Goal: Task Accomplishment & Management: Manage account settings

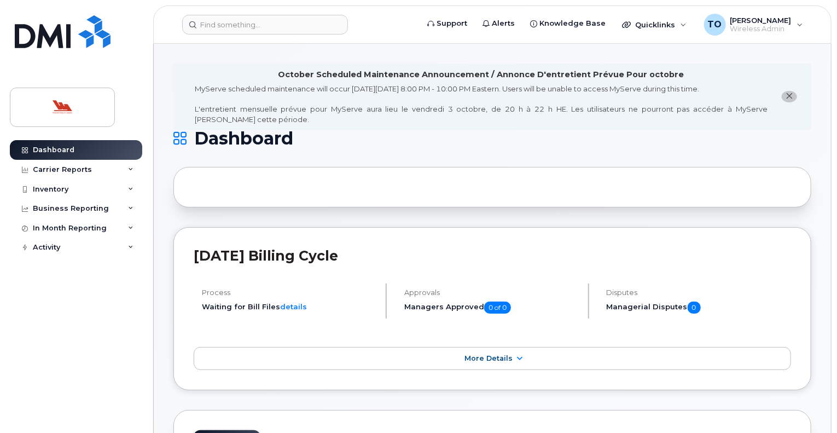
drag, startPoint x: 836, startPoint y: 69, endPoint x: 838, endPoint y: 100, distance: 30.7
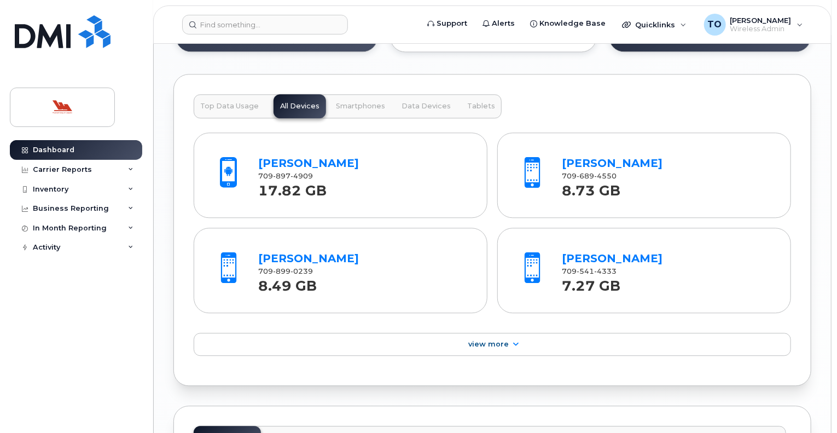
scroll to position [1254, 0]
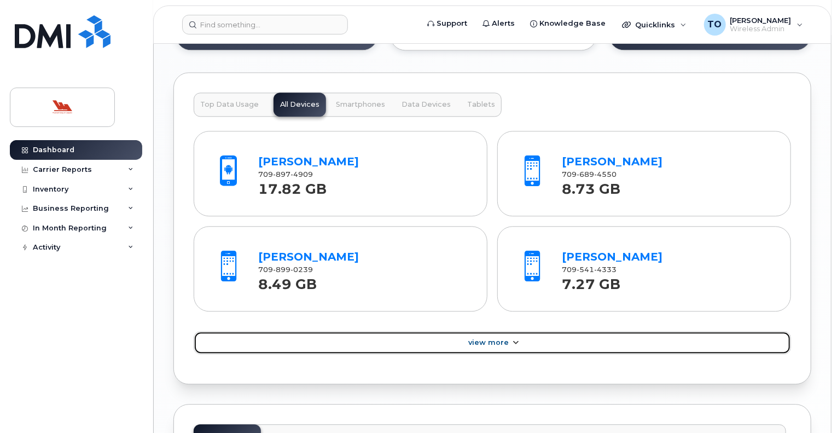
click at [489, 338] on span "View More" at bounding box center [488, 342] width 40 height 8
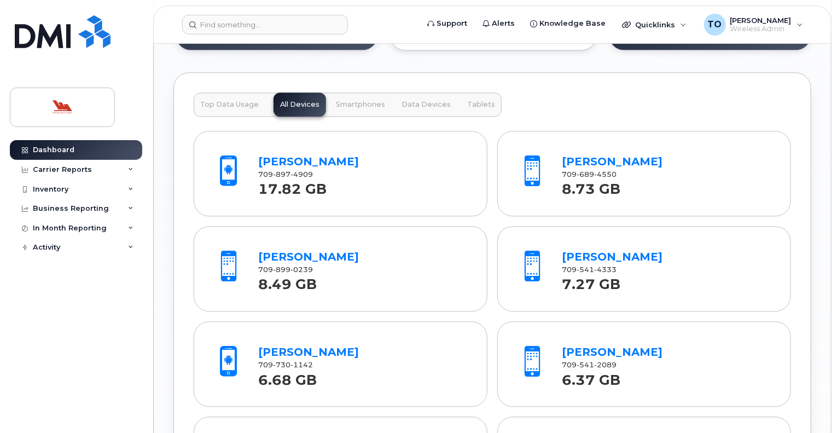
drag, startPoint x: 834, startPoint y: 131, endPoint x: 833, endPoint y: 138, distance: 7.3
click at [833, 138] on body "Support Alerts Knowledge Base Quicklinks Suspend / Cancel Device Change SIM Car…" at bounding box center [418, 87] width 837 height 2683
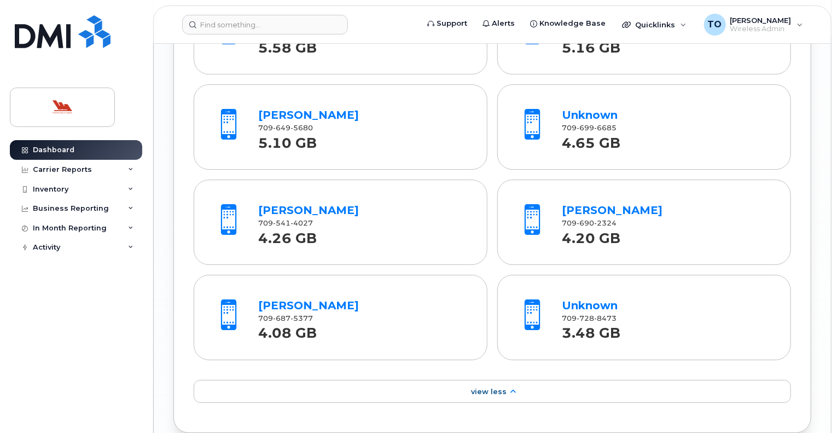
scroll to position [1778, 0]
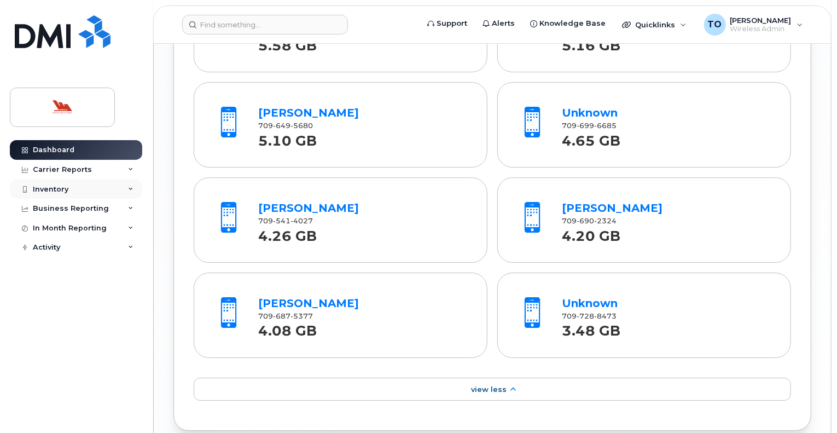
click at [47, 190] on div "Inventory" at bounding box center [51, 189] width 36 height 9
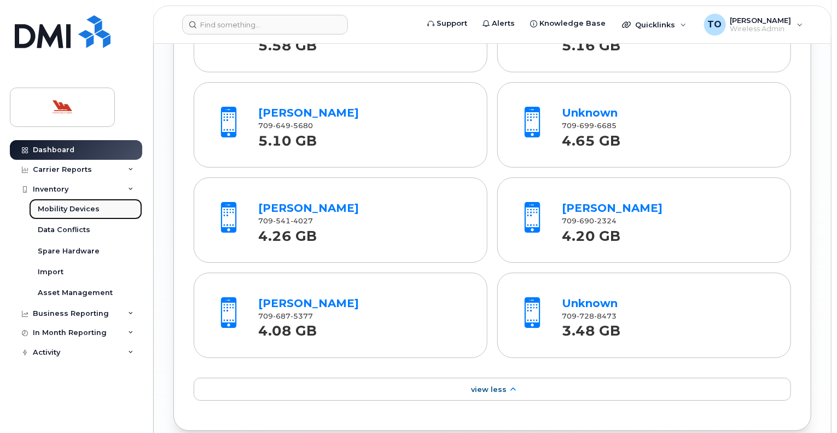
click at [55, 210] on div "Mobility Devices" at bounding box center [69, 209] width 62 height 10
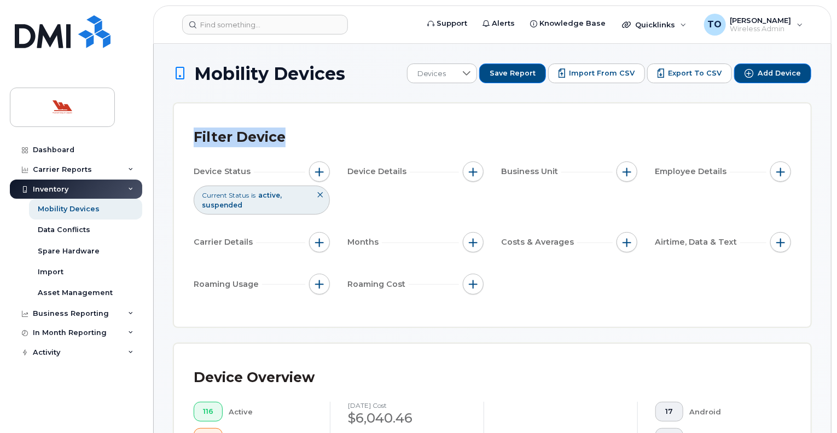
drag, startPoint x: 835, startPoint y: 77, endPoint x: 835, endPoint y: 100, distance: 23.0
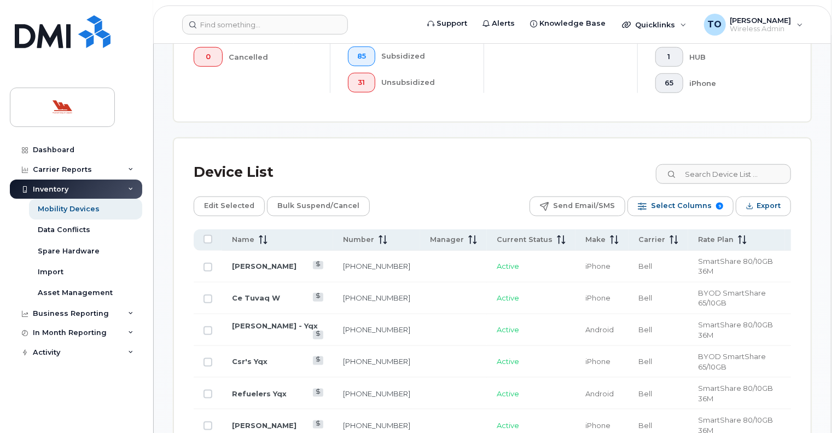
scroll to position [439, 0]
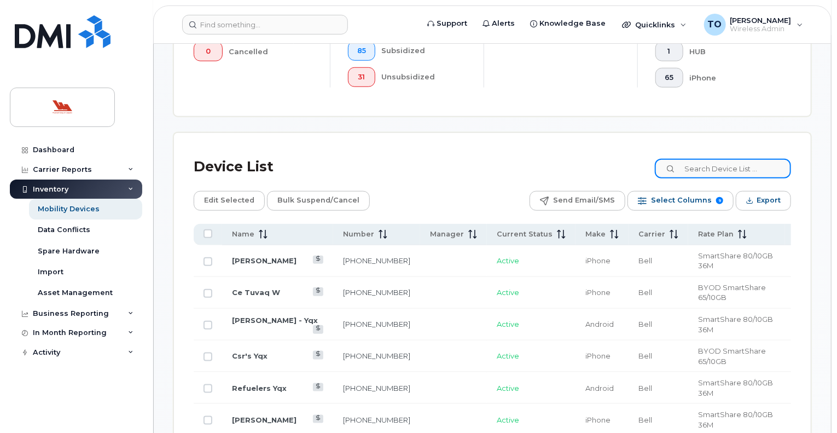
click at [750, 168] on input at bounding box center [722, 169] width 136 height 20
type input "unknown"
click at [750, 168] on input "unknown" at bounding box center [722, 169] width 136 height 20
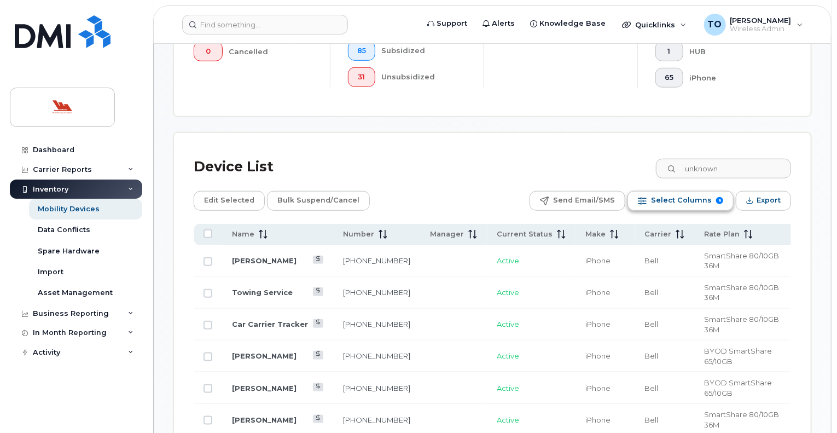
click at [695, 200] on span "Select Columns" at bounding box center [681, 200] width 61 height 16
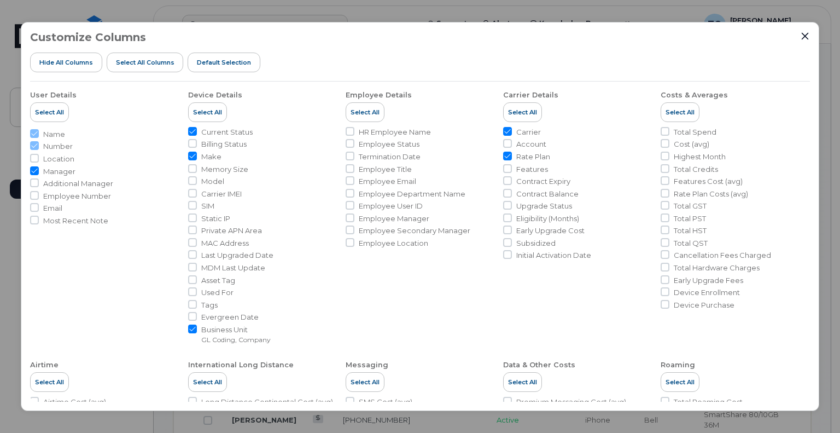
click at [505, 154] on input "Rate Plan" at bounding box center [507, 155] width 9 height 9
checkbox input "false"
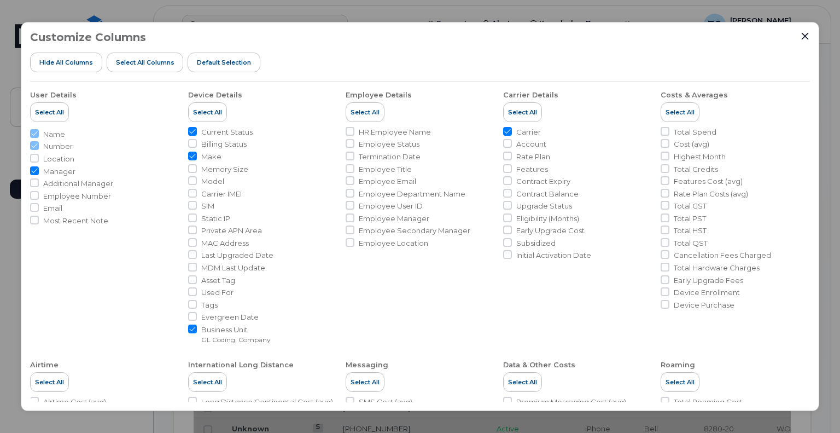
click at [506, 131] on input "Carrier" at bounding box center [507, 131] width 9 height 9
checkbox input "false"
click at [192, 329] on input "Business Unit GL Coding, Company" at bounding box center [192, 328] width 9 height 9
checkbox input "false"
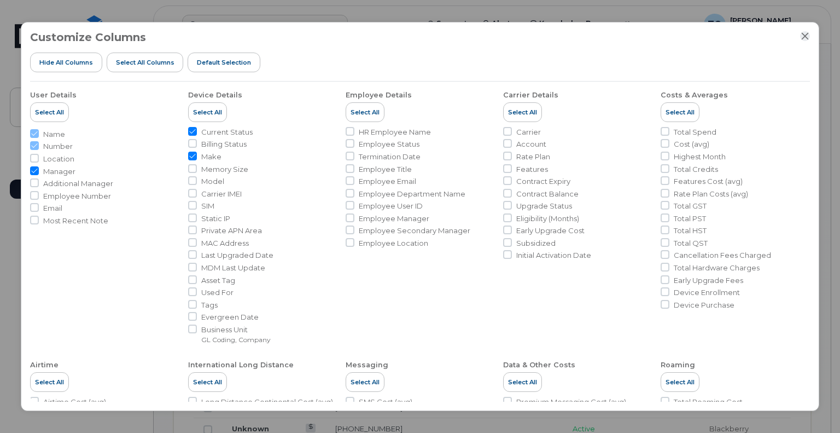
click at [804, 34] on icon "Close" at bounding box center [804, 35] width 7 height 7
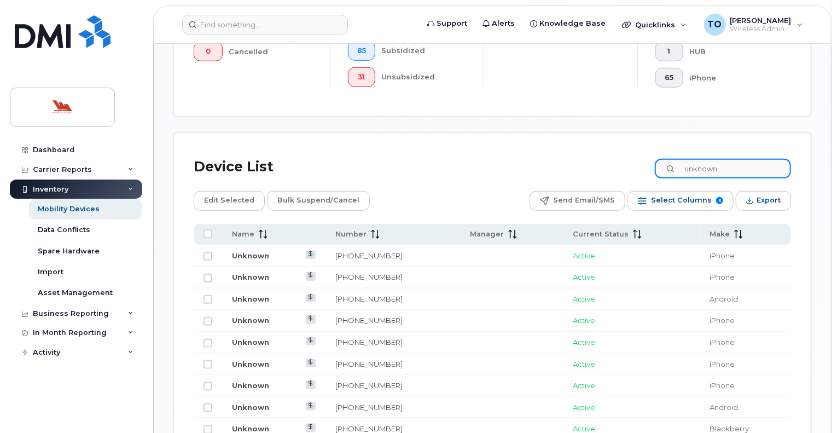
click at [743, 170] on input "unknown" at bounding box center [722, 169] width 136 height 20
drag, startPoint x: 838, startPoint y: 106, endPoint x: 449, endPoint y: 159, distance: 391.8
click at [449, 159] on div "Device List unknown" at bounding box center [492, 167] width 597 height 28
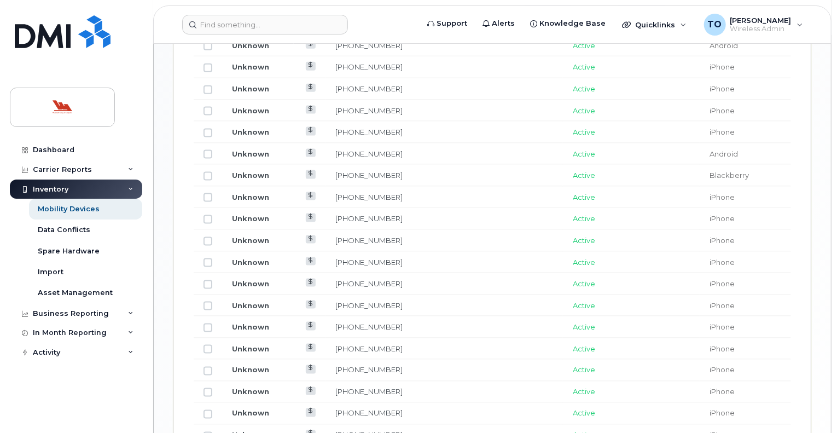
scroll to position [670, 0]
click at [254, 301] on link "Unknown" at bounding box center [250, 305] width 37 height 9
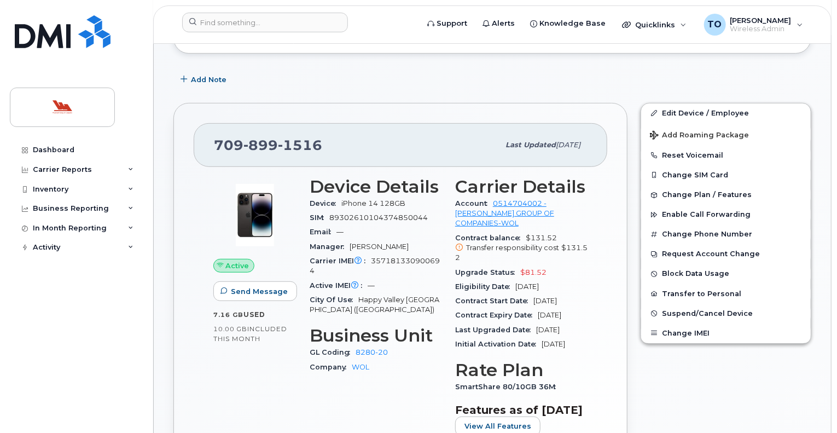
scroll to position [222, 0]
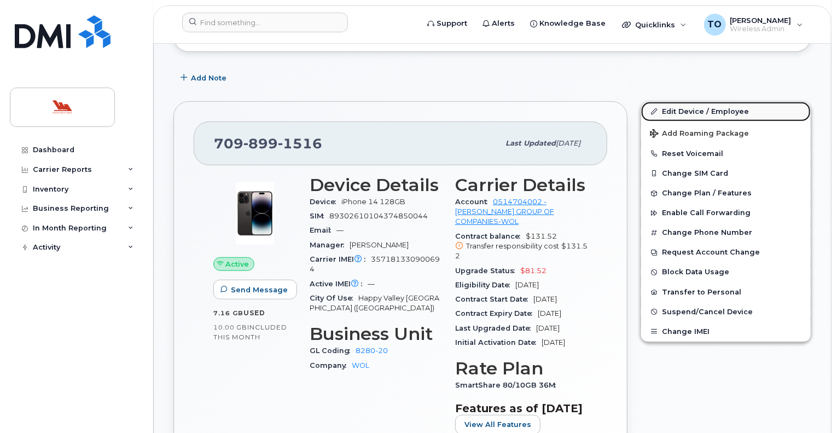
click at [689, 102] on link "Edit Device / Employee" at bounding box center [726, 112] width 170 height 20
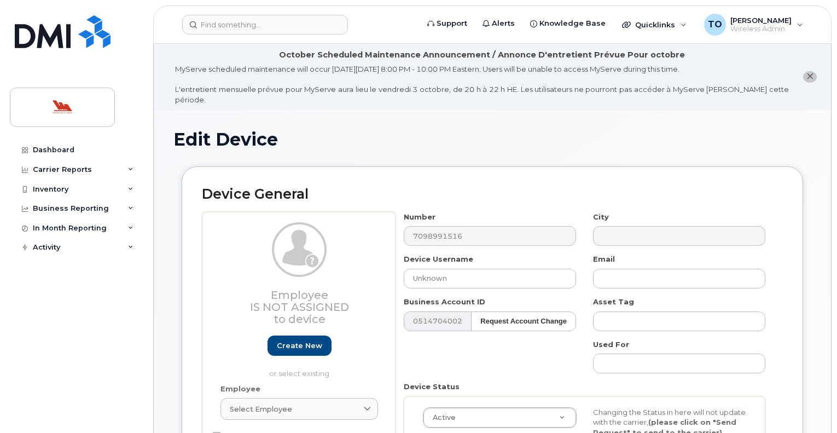
select select "36144315"
select select "36144336"
click at [448, 269] on input "Unknown" at bounding box center [490, 278] width 172 height 20
type input "U"
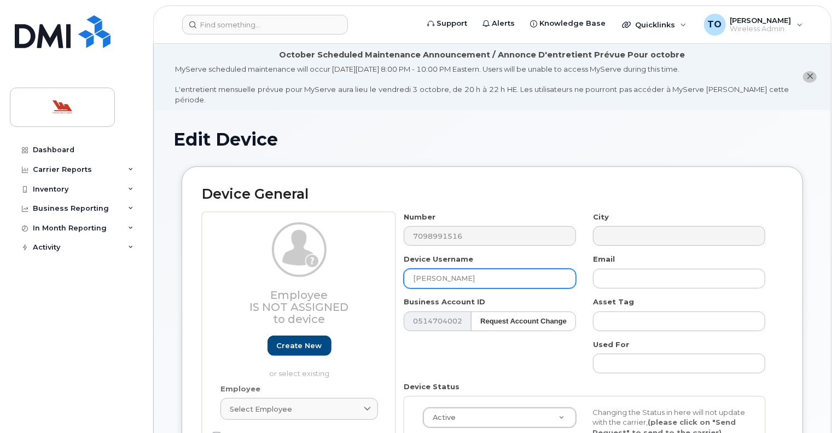
type input "[PERSON_NAME]"
drag, startPoint x: 837, startPoint y: 151, endPoint x: 835, endPoint y: 145, distance: 6.8
drag, startPoint x: 835, startPoint y: 145, endPoint x: 628, endPoint y: 138, distance: 207.4
click at [628, 138] on h1 "Edit Device" at bounding box center [492, 139] width 638 height 19
drag, startPoint x: 531, startPoint y: 128, endPoint x: 499, endPoint y: 119, distance: 34.1
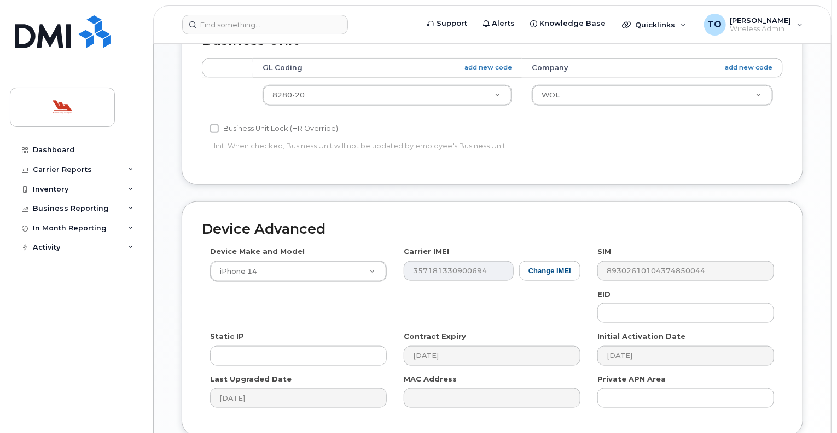
scroll to position [603, 0]
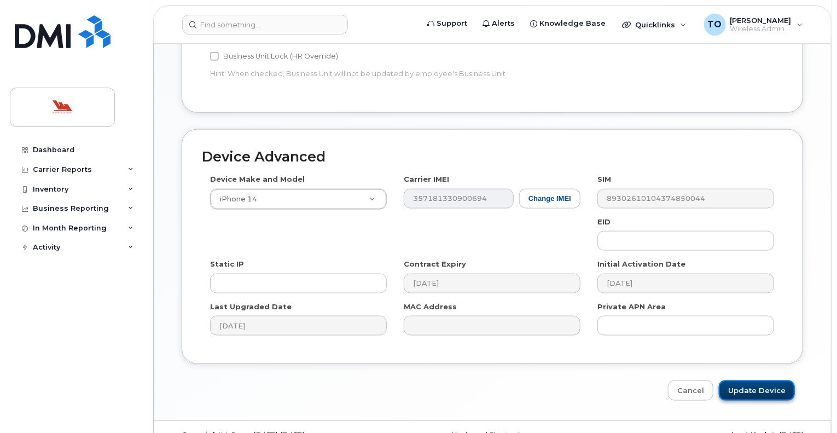
drag, startPoint x: 755, startPoint y: 371, endPoint x: 769, endPoint y: 369, distance: 13.8
click at [769, 380] on input "Update Device" at bounding box center [756, 390] width 76 height 20
type input "Saving..."
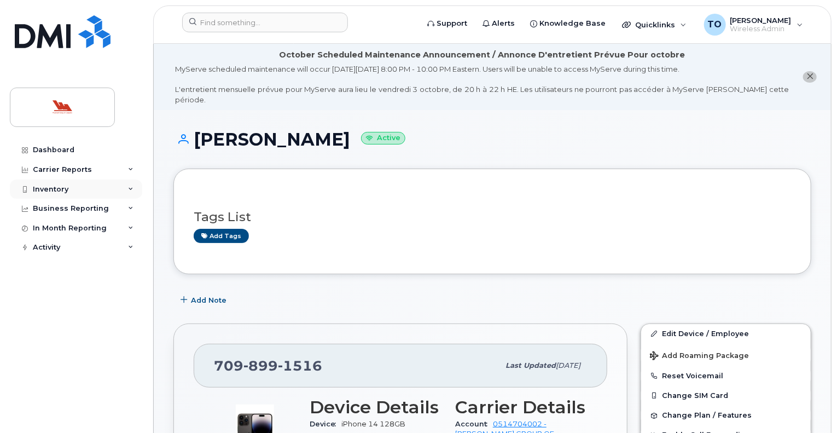
click at [35, 188] on div "Inventory" at bounding box center [51, 189] width 36 height 9
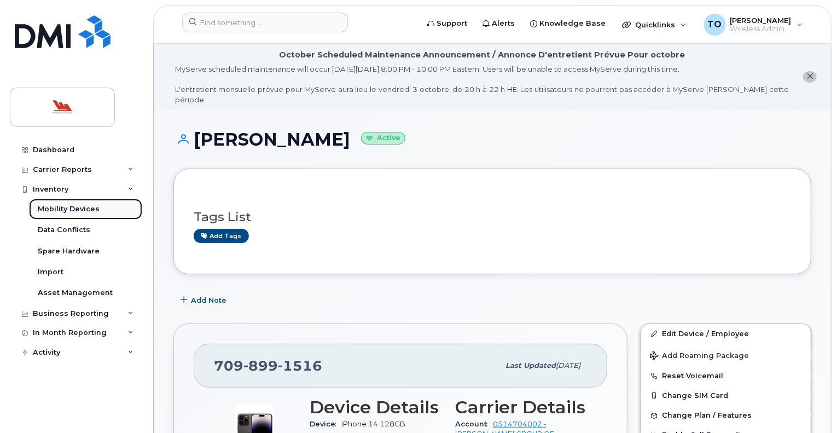
click at [57, 209] on div "Mobility Devices" at bounding box center [69, 209] width 62 height 10
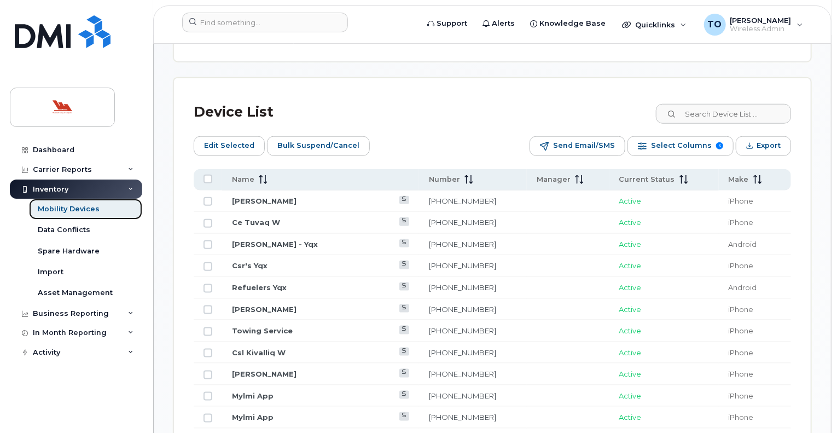
scroll to position [511, 0]
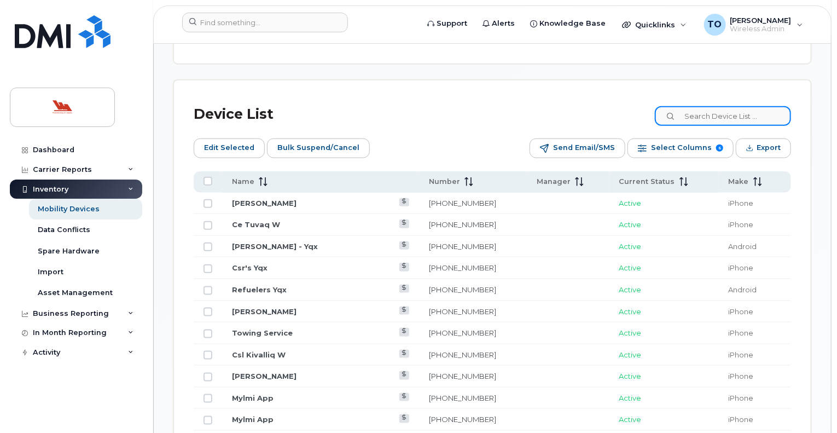
click at [710, 118] on input at bounding box center [722, 116] width 136 height 20
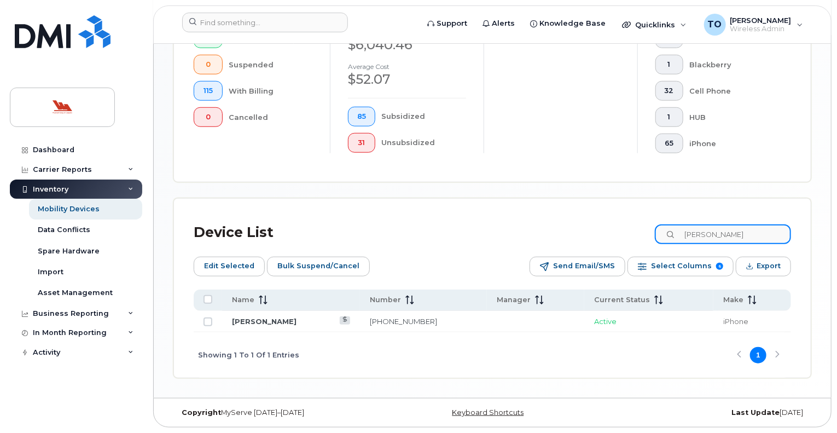
scroll to position [391, 0]
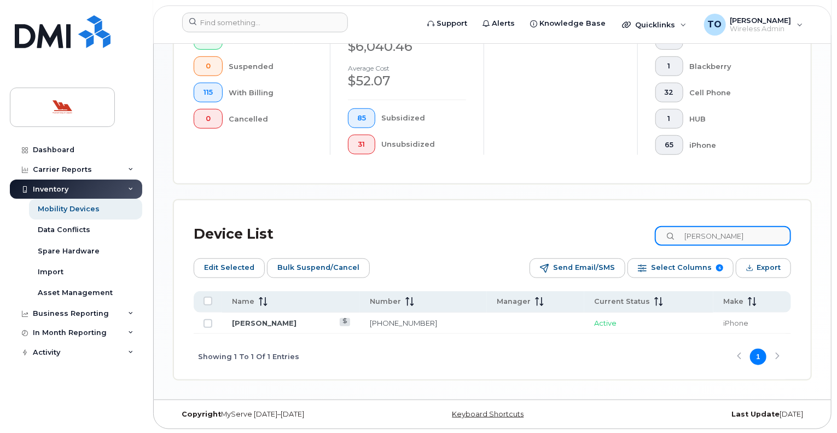
click at [721, 232] on input "trudy" at bounding box center [722, 236] width 136 height 20
type input "t"
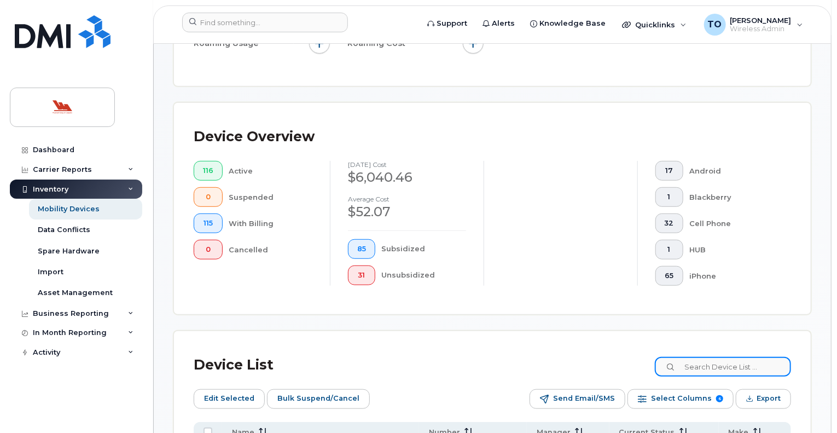
scroll to position [0, 0]
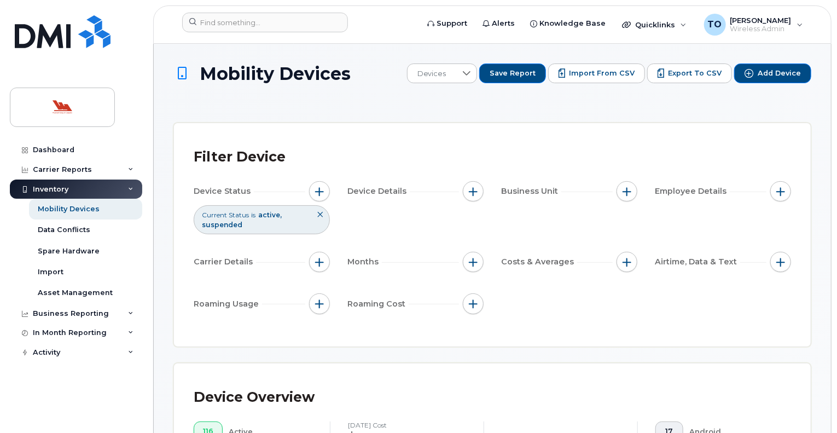
drag, startPoint x: 836, startPoint y: 74, endPoint x: 836, endPoint y: 85, distance: 10.4
click at [57, 208] on div "Mobility Devices" at bounding box center [69, 209] width 62 height 10
click at [58, 168] on div "Carrier Reports" at bounding box center [62, 169] width 59 height 9
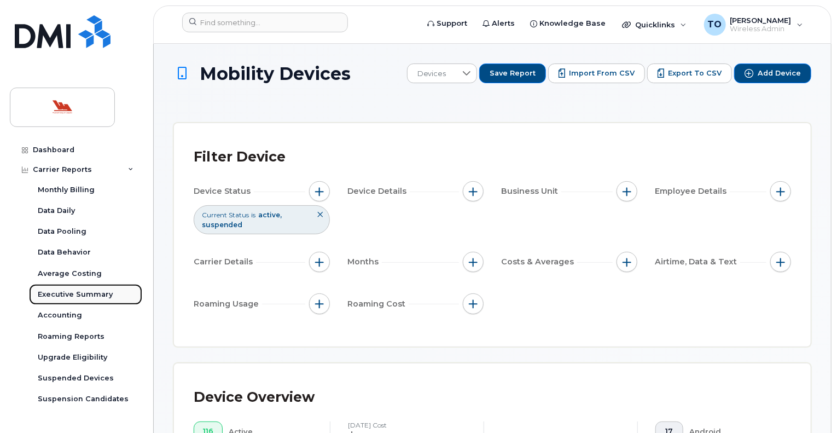
click at [74, 293] on div "Executive Summary" at bounding box center [75, 294] width 75 height 10
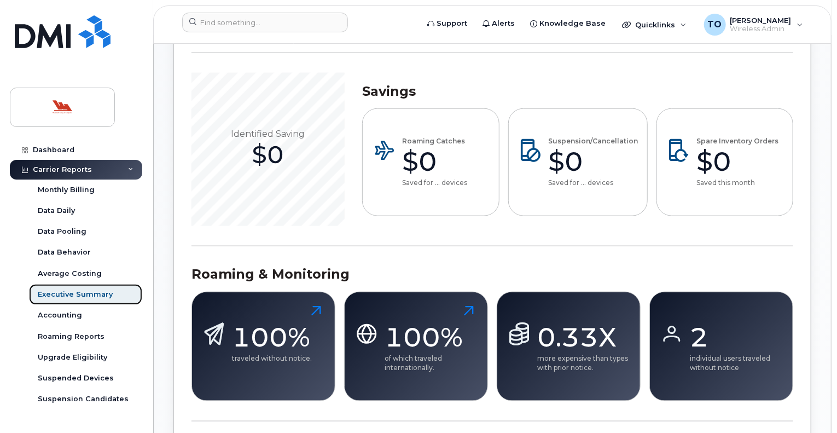
scroll to position [588, 0]
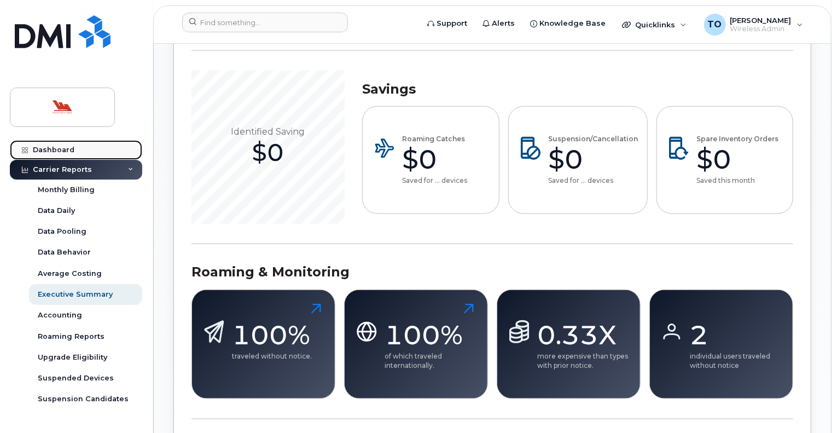
click at [48, 148] on div "Dashboard" at bounding box center [54, 149] width 42 height 9
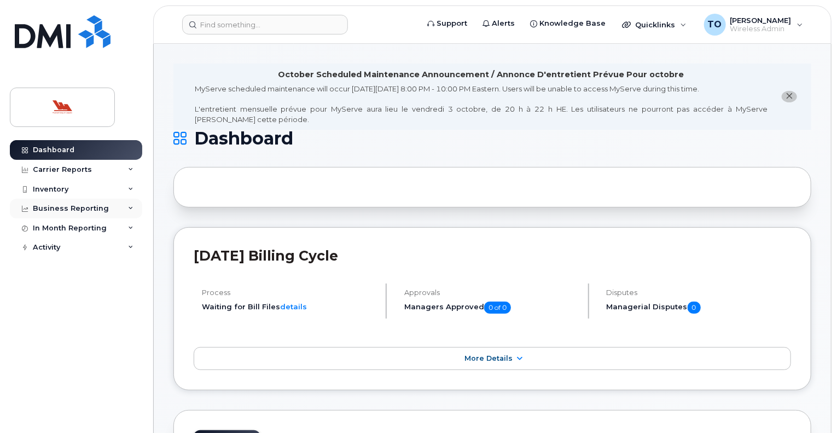
click at [52, 208] on div "Business Reporting" at bounding box center [71, 208] width 76 height 9
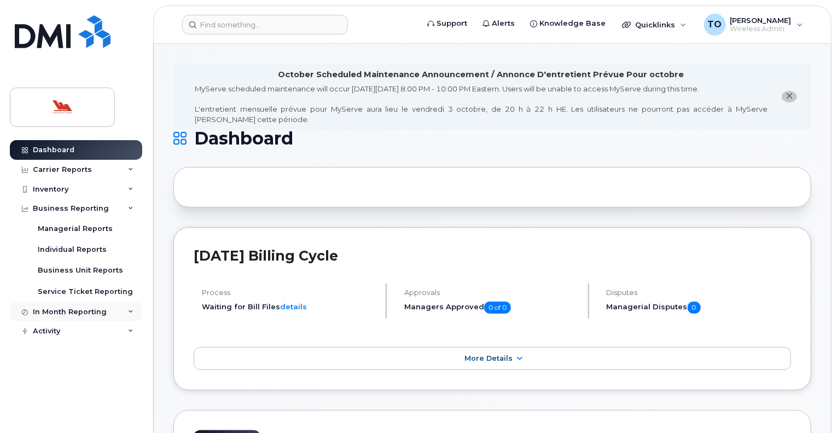
click at [70, 311] on div "In Month Reporting" at bounding box center [70, 311] width 74 height 9
click at [46, 393] on div "Activity" at bounding box center [46, 393] width 27 height 9
drag, startPoint x: 144, startPoint y: 290, endPoint x: 147, endPoint y: 313, distance: 22.5
click at [147, 313] on div "Dashboard Carrier Reports Monthly Billing Data Daily Data Pooling Data Behavior…" at bounding box center [74, 216] width 148 height 433
click at [49, 167] on div "Carrier Reports" at bounding box center [62, 169] width 59 height 9
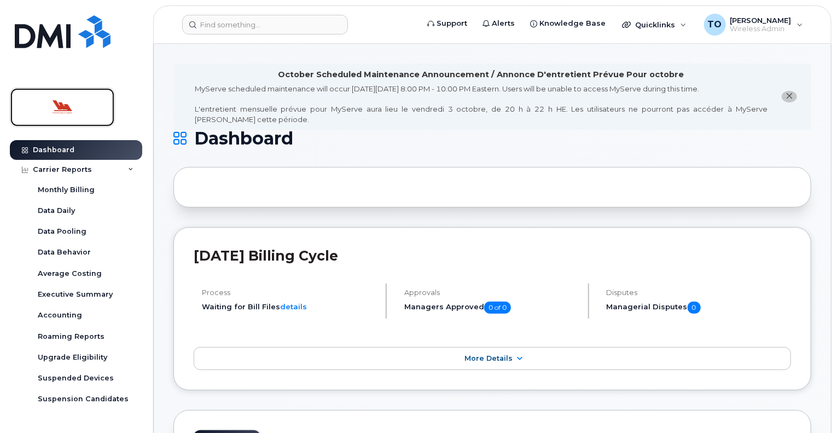
click at [66, 107] on img at bounding box center [62, 107] width 84 height 32
